Goal: Use online tool/utility: Utilize a website feature to perform a specific function

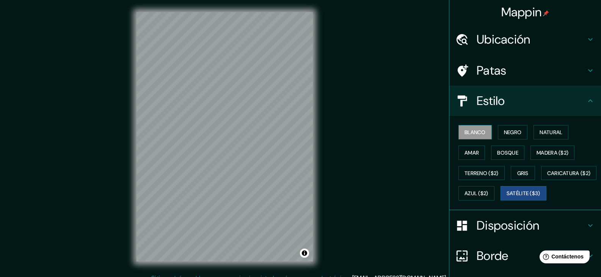
click at [482, 129] on button "Blanco" at bounding box center [475, 132] width 33 height 14
click at [519, 137] on button "Negro" at bounding box center [513, 132] width 30 height 14
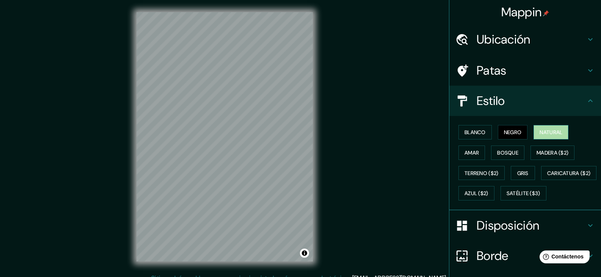
click at [555, 136] on font "Natural" at bounding box center [551, 132] width 23 height 7
click at [465, 154] on font "Amar" at bounding box center [472, 153] width 14 height 7
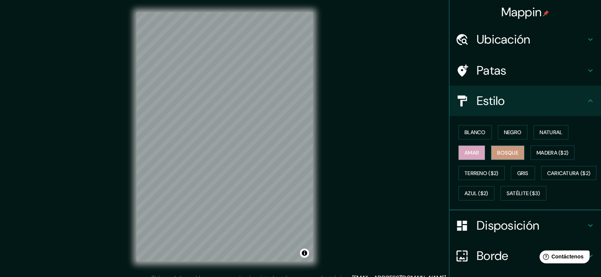
click at [513, 146] on button "Bosque" at bounding box center [507, 153] width 33 height 14
click at [545, 150] on font "Madera ($2)" at bounding box center [553, 153] width 32 height 7
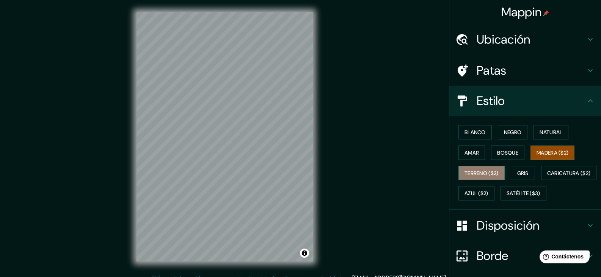
click at [480, 170] on font "Terreno ($2)" at bounding box center [482, 173] width 34 height 7
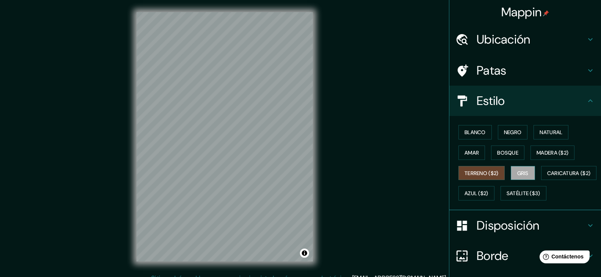
click at [519, 172] on font "Gris" at bounding box center [523, 173] width 11 height 7
click at [489, 173] on font "Terreno ($2)" at bounding box center [482, 173] width 34 height 7
click at [548, 177] on font "Caricatura ($2)" at bounding box center [570, 173] width 44 height 7
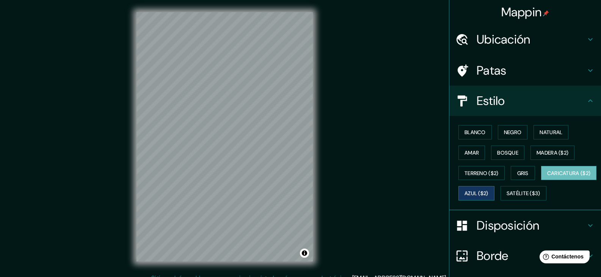
click at [495, 187] on button "Azul ($2)" at bounding box center [477, 193] width 36 height 14
click at [531, 170] on button "Gris" at bounding box center [523, 173] width 24 height 14
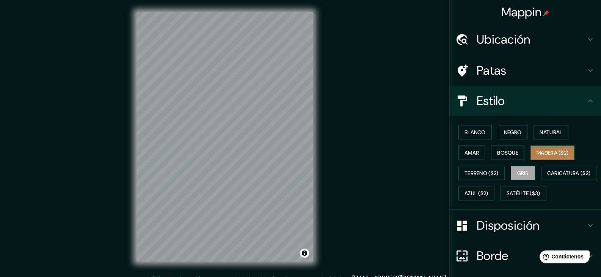
click at [551, 150] on font "Madera ($2)" at bounding box center [553, 153] width 32 height 7
click at [551, 131] on font "Natural" at bounding box center [551, 132] width 23 height 7
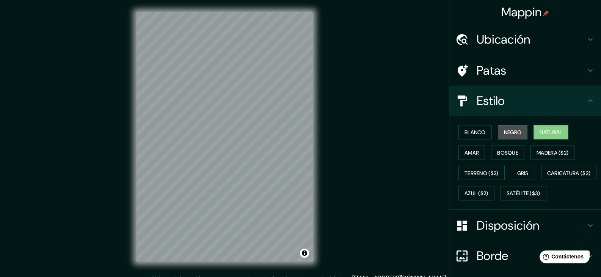
click at [507, 132] on font "Negro" at bounding box center [513, 132] width 18 height 7
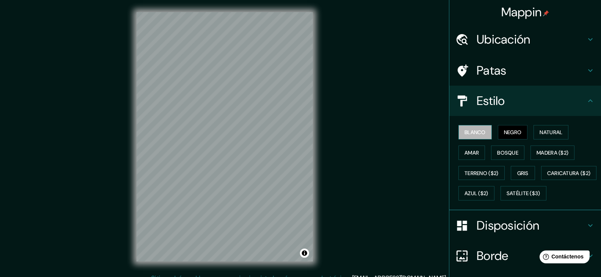
click at [471, 127] on font "Blanco" at bounding box center [475, 132] width 21 height 10
click at [546, 128] on font "Natural" at bounding box center [551, 132] width 23 height 10
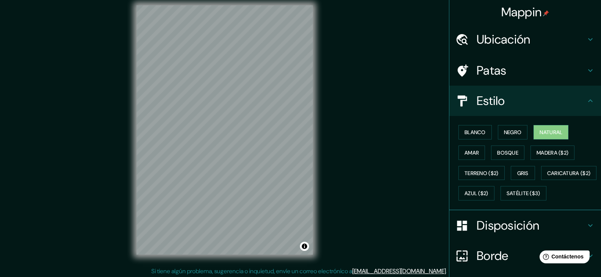
scroll to position [9, 0]
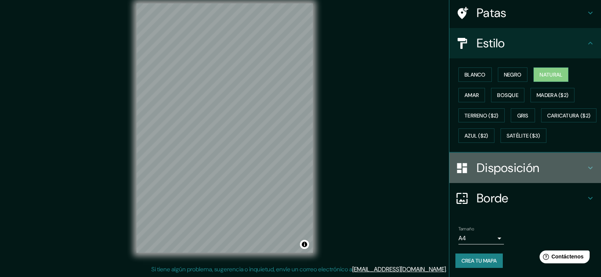
click at [561, 166] on h4 "Disposición" at bounding box center [531, 168] width 109 height 15
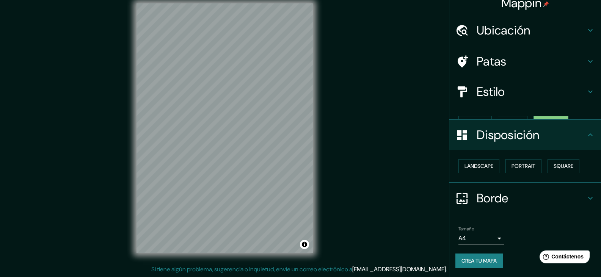
scroll to position [0, 0]
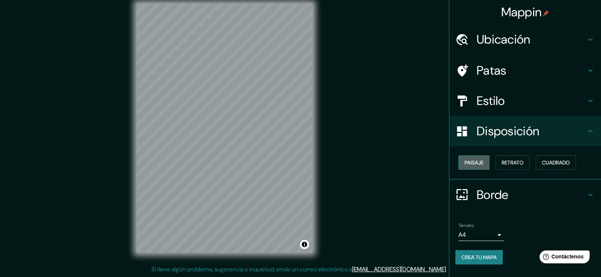
click at [479, 164] on font "Paisaje" at bounding box center [474, 162] width 19 height 7
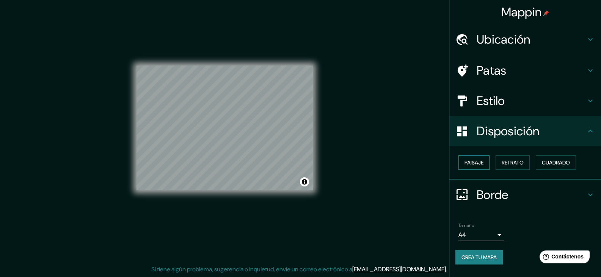
click at [479, 164] on font "Paisaje" at bounding box center [474, 162] width 19 height 7
click at [506, 67] on font "Patas" at bounding box center [492, 71] width 30 height 16
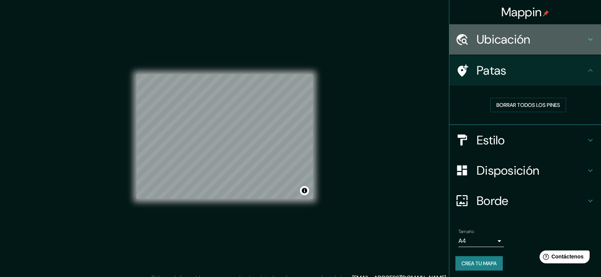
click at [511, 47] on div "Ubicación" at bounding box center [526, 39] width 152 height 30
